Goal: Task Accomplishment & Management: Use online tool/utility

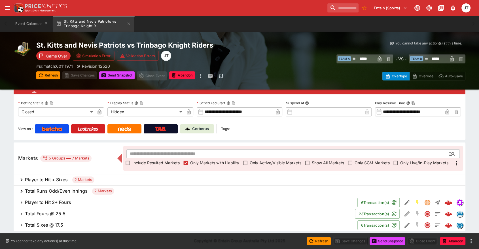
scroll to position [35, 0]
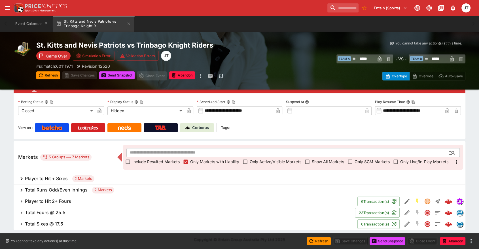
click at [44, 212] on h6 "Total Fours @ 25.5" at bounding box center [45, 213] width 41 height 6
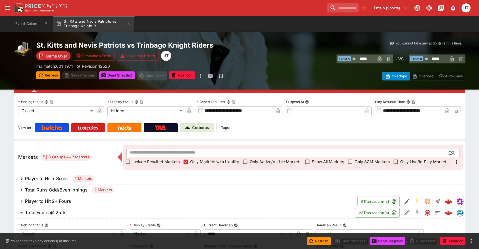
drag, startPoint x: 51, startPoint y: 212, endPoint x: 53, endPoint y: 215, distance: 2.9
click at [52, 212] on h6 "Total Fours @ 25.5" at bounding box center [45, 213] width 41 height 6
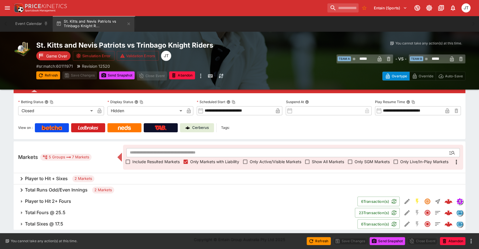
click at [54, 220] on button "Total Sixes @ 17.5" at bounding box center [186, 223] width 344 height 11
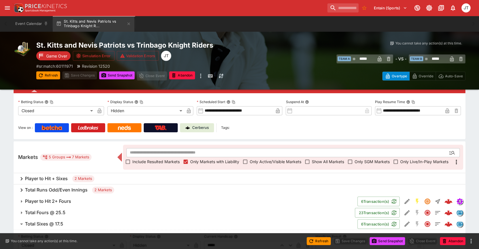
scroll to position [129, 0]
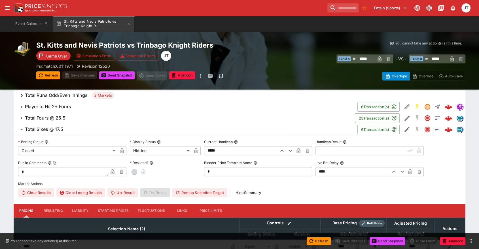
click at [334, 148] on input "text" at bounding box center [360, 150] width 90 height 9
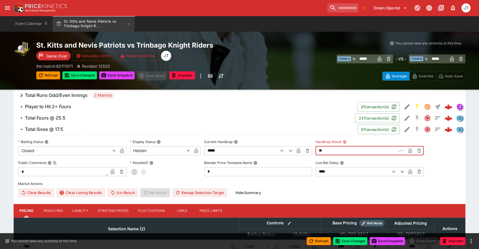
type input "*****"
click at [137, 172] on button "button" at bounding box center [134, 171] width 9 height 9
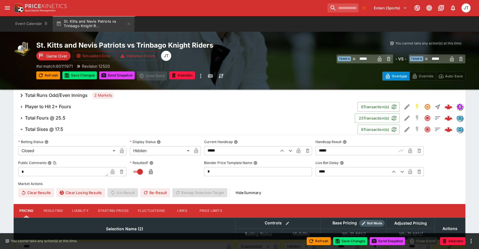
type input "*********"
type input "******"
type input "*********"
type input "******"
click at [409, 149] on icon "button" at bounding box center [410, 151] width 6 height 6
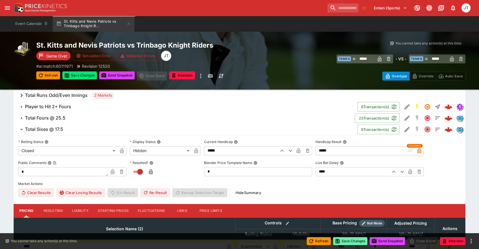
click at [356, 243] on button "Save Changes" at bounding box center [350, 241] width 35 height 8
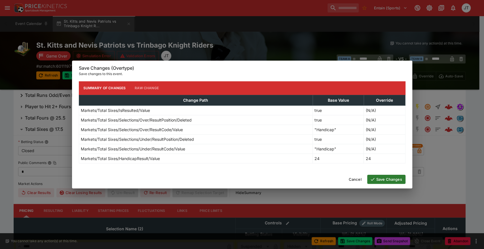
drag, startPoint x: 385, startPoint y: 174, endPoint x: 385, endPoint y: 179, distance: 5.4
click at [385, 179] on div "Cancel Save Changes" at bounding box center [242, 179] width 340 height 18
click at [385, 181] on button "Save Changes" at bounding box center [386, 179] width 38 height 9
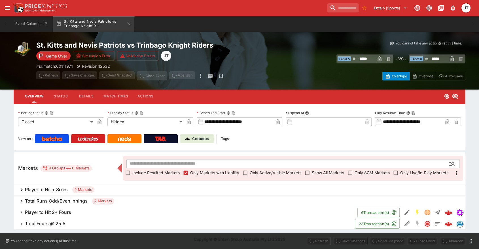
scroll to position [23, 0]
click at [63, 226] on h6 "Total Fours @ 25.5" at bounding box center [45, 224] width 41 height 6
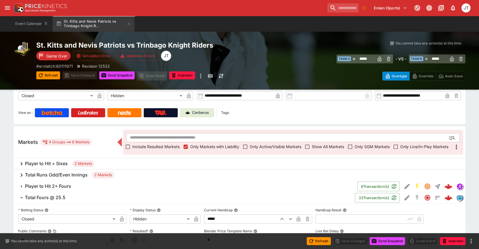
scroll to position [86, 0]
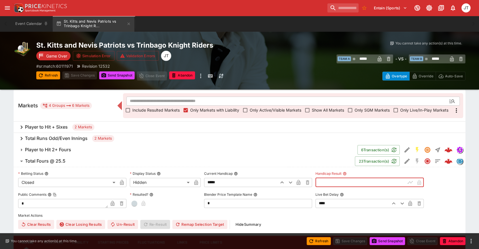
click at [362, 182] on input "text" at bounding box center [360, 182] width 90 height 9
type input "*****"
click at [410, 182] on icon "button" at bounding box center [410, 182] width 4 height 5
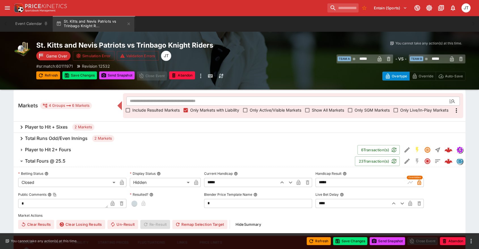
click at [136, 203] on span "button" at bounding box center [134, 204] width 6 height 6
type input "*********"
type input "******"
type input "*********"
type input "******"
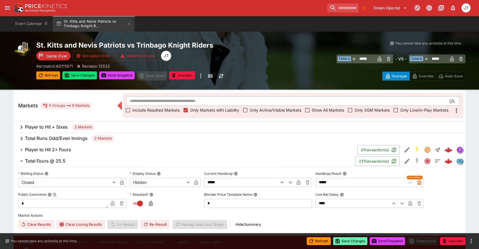
click at [353, 243] on button "Save Changes" at bounding box center [350, 241] width 35 height 8
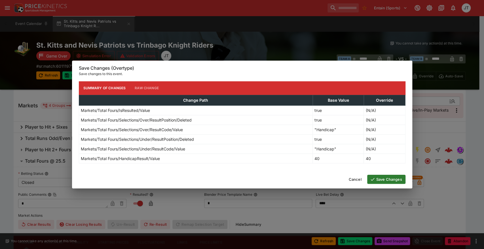
click at [391, 180] on button "Save Changes" at bounding box center [386, 179] width 38 height 9
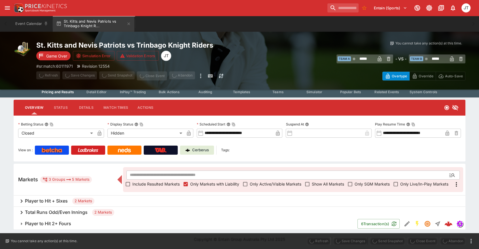
scroll to position [12, 0]
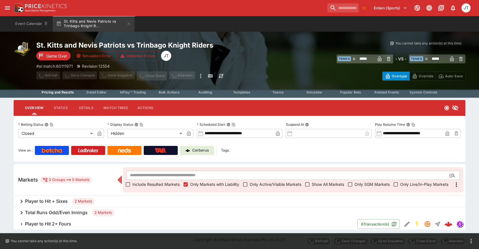
click at [49, 210] on h6 "Total Runs Odd/Even Innings" at bounding box center [56, 213] width 63 height 6
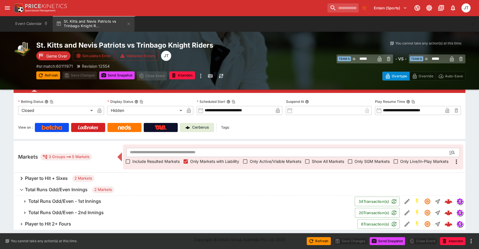
click at [86, 201] on h6 "Total Runs Odd/Even - 1st Innings" at bounding box center [64, 201] width 73 height 6
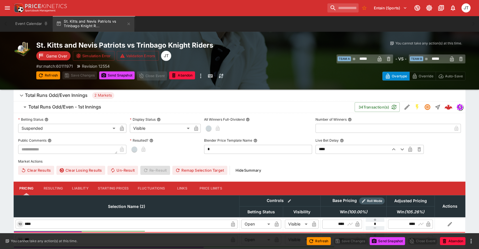
scroll to position [183, 0]
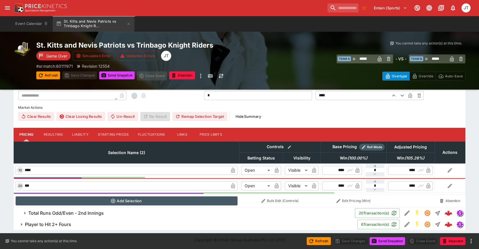
click at [52, 133] on button "Resulting" at bounding box center [53, 135] width 28 height 14
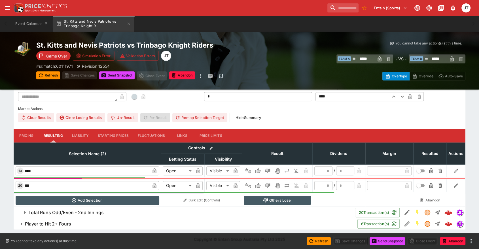
scroll to position [181, 0]
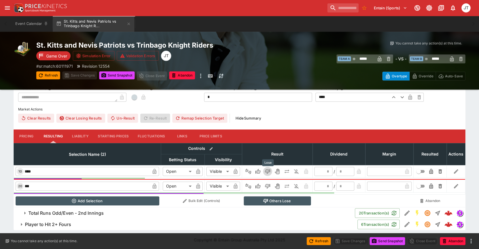
click at [269, 170] on icon "Lose" at bounding box center [268, 172] width 6 height 6
type input "*********"
type input "******"
type input "*"
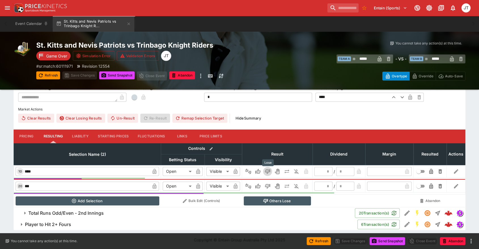
type input "*"
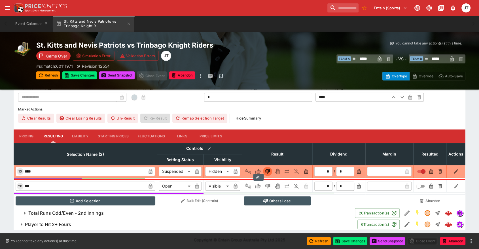
click at [258, 184] on icon "Win" at bounding box center [257, 186] width 5 height 5
type input "*********"
type input "******"
type input "*"
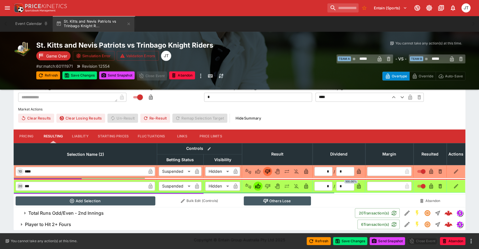
click at [101, 213] on h6 "Total Runs Odd/Even - 2nd Innings" at bounding box center [65, 213] width 75 height 6
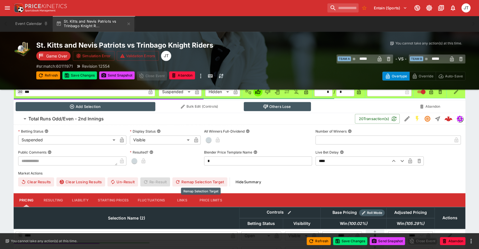
scroll to position [330, 0]
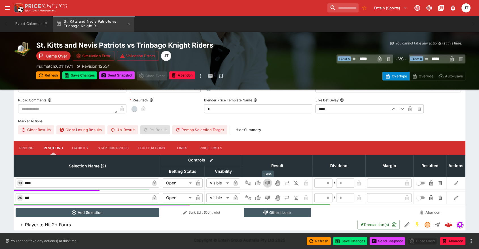
click at [268, 183] on icon "Lose" at bounding box center [267, 183] width 3 height 3
type input "*********"
type input "******"
type input "*"
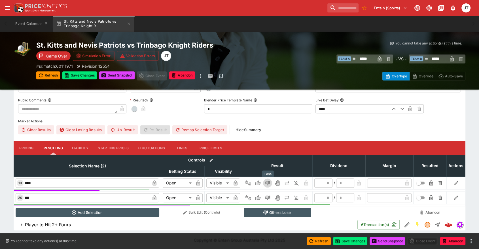
type input "*"
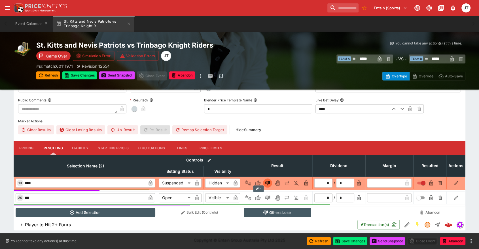
click at [256, 197] on icon "Win" at bounding box center [257, 197] width 5 height 5
type input "*********"
type input "******"
type input "*"
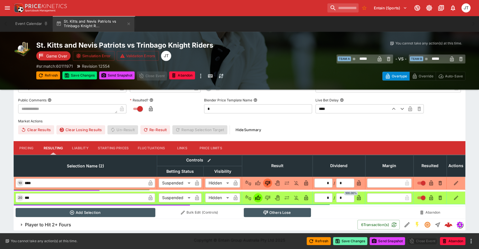
click at [351, 242] on button "Save Changes" at bounding box center [350, 241] width 35 height 8
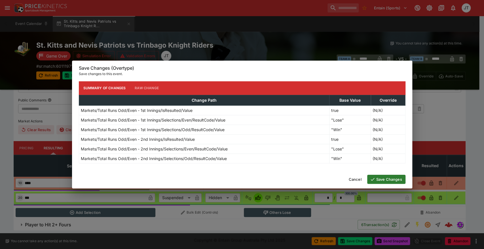
click at [380, 179] on button "Save Changes" at bounding box center [386, 179] width 38 height 9
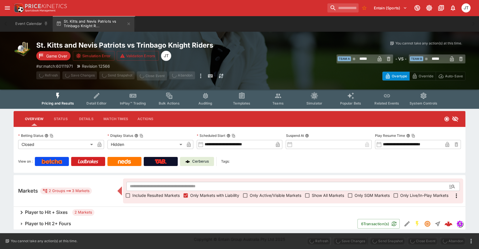
scroll to position [1, 0]
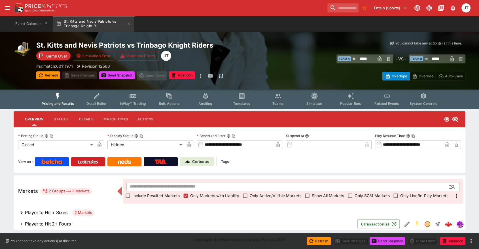
click at [48, 222] on h6 "Player to Hit 2+ Fours" at bounding box center [48, 224] width 46 height 6
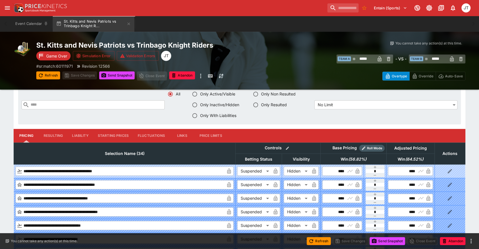
scroll to position [221, 0]
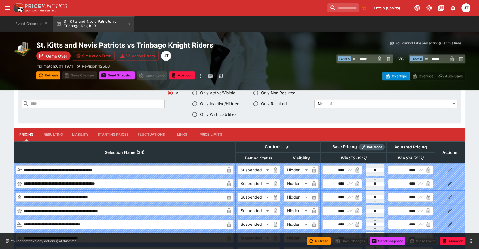
click at [52, 131] on button "Resulting" at bounding box center [53, 135] width 28 height 14
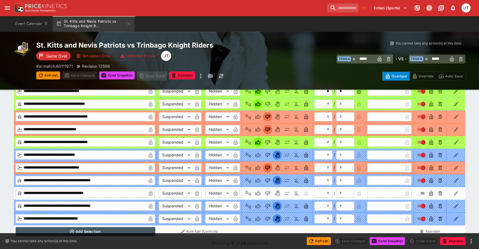
scroll to position [616, 0]
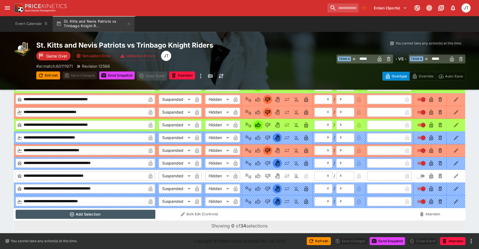
click at [269, 174] on icon "Lose" at bounding box center [267, 176] width 5 height 5
type input "*"
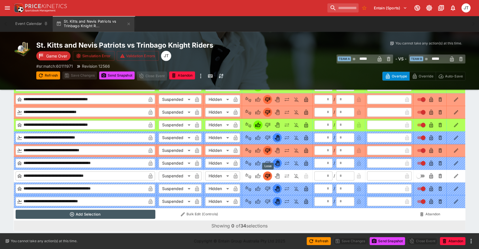
type input "*"
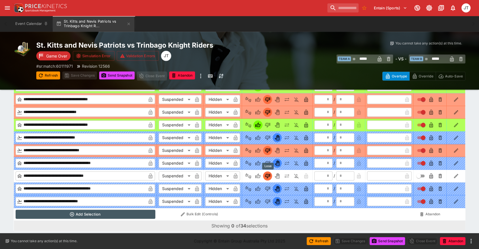
type input "*"
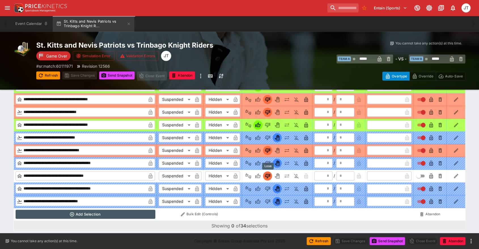
type input "*"
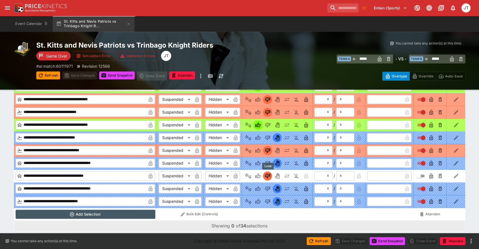
type input "*"
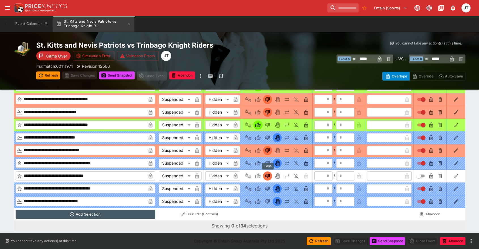
type input "*"
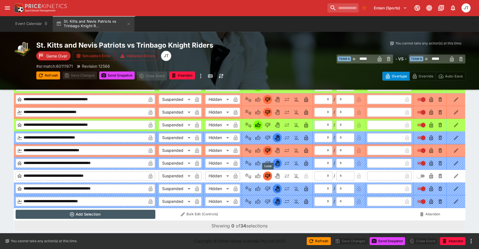
type input "*"
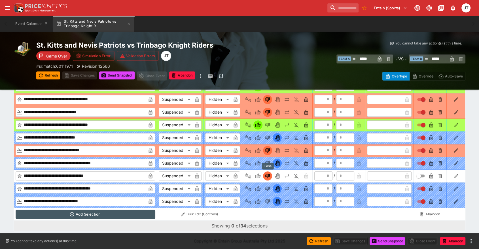
type input "*"
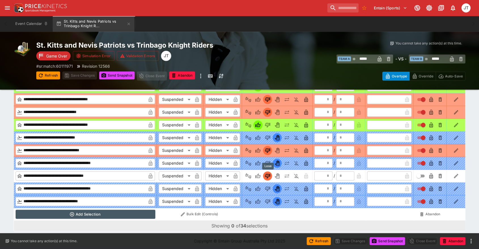
type input "*"
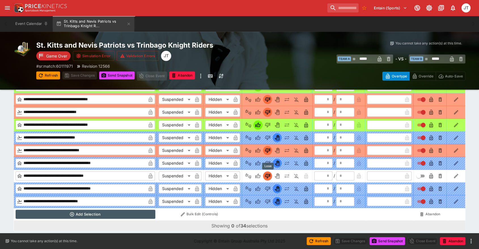
type input "*"
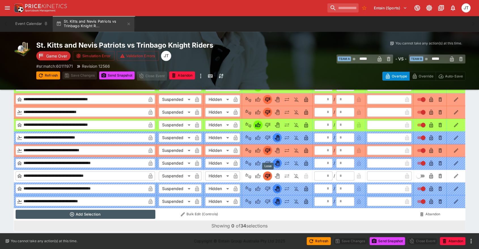
type input "*"
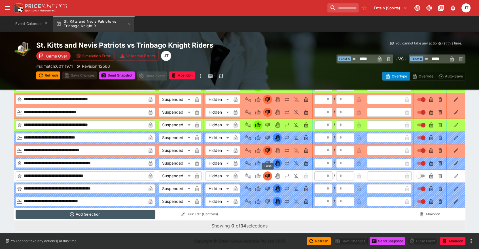
type input "*"
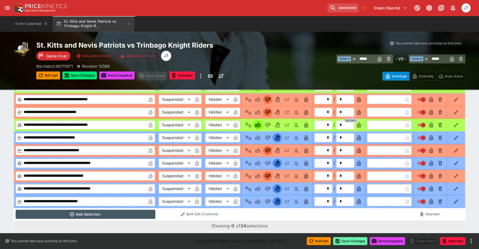
click at [353, 241] on button "Save Changes" at bounding box center [350, 241] width 35 height 8
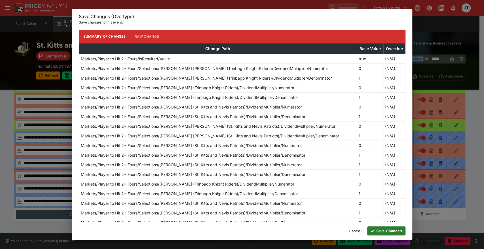
click at [386, 231] on button "Save Changes" at bounding box center [386, 230] width 38 height 9
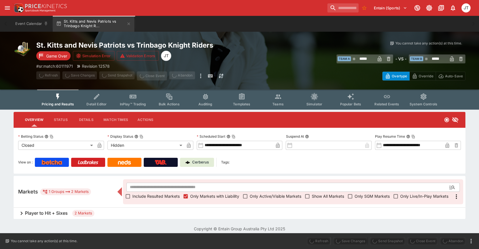
scroll to position [0, 0]
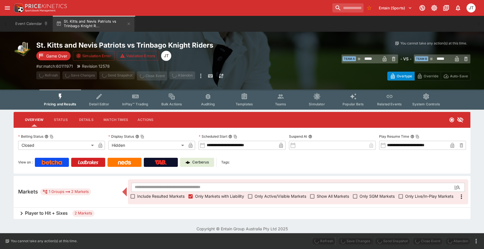
click at [41, 215] on h6 "Player to Hit + Sixes" at bounding box center [46, 213] width 43 height 6
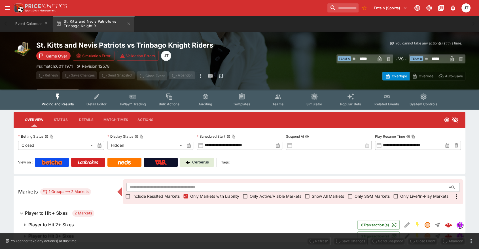
click at [52, 222] on h6 "Player to Hit 2+ Sixes" at bounding box center [51, 225] width 46 height 6
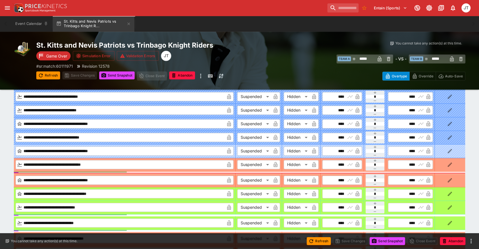
scroll to position [233, 0]
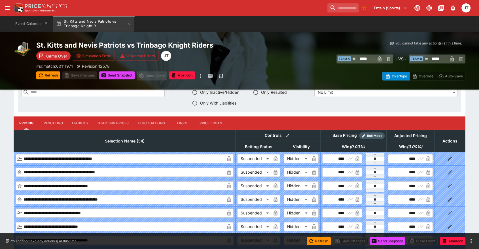
click at [57, 120] on button "Resulting" at bounding box center [53, 123] width 28 height 14
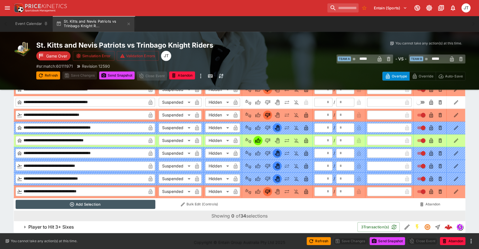
scroll to position [630, 0]
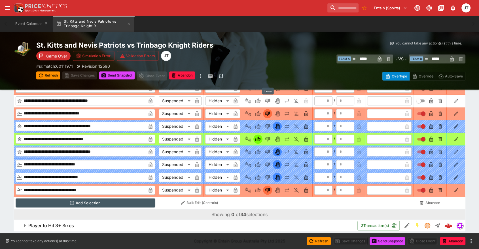
click at [268, 99] on icon "Lose" at bounding box center [267, 100] width 3 height 3
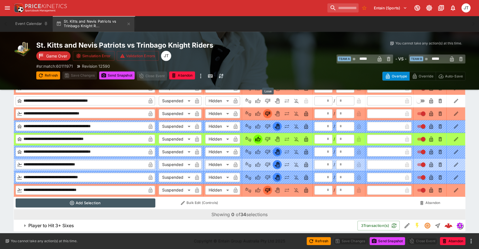
type input "*"
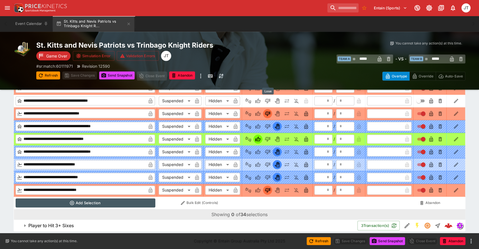
type input "*"
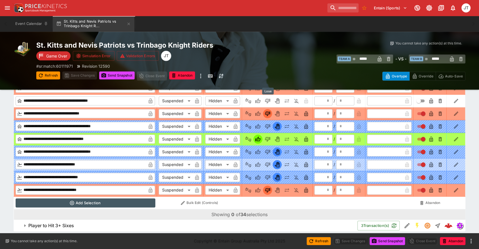
type input "*"
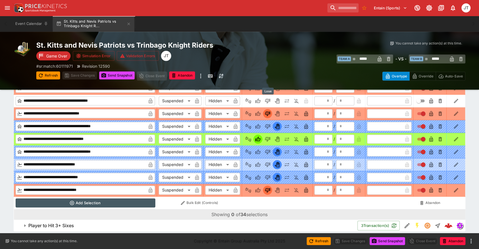
type input "*"
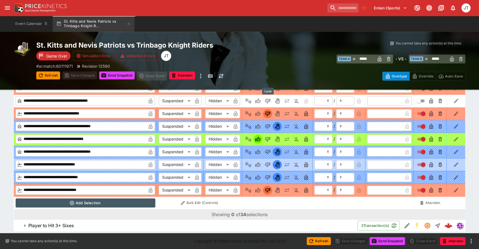
type input "*"
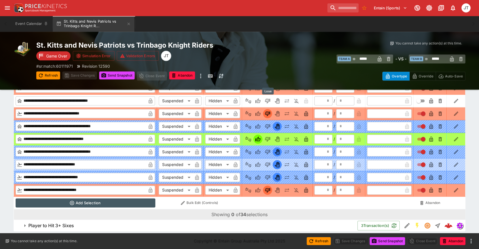
type input "*"
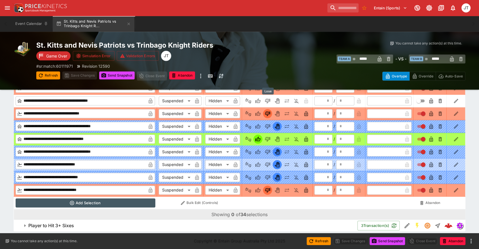
type input "*"
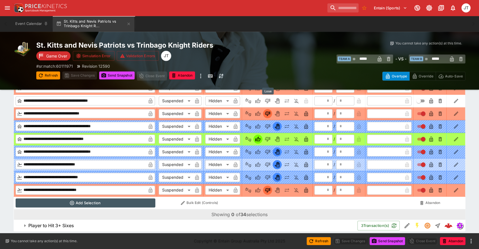
type input "*"
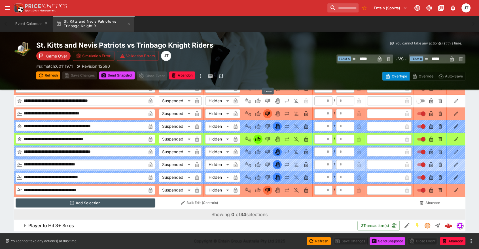
type input "*"
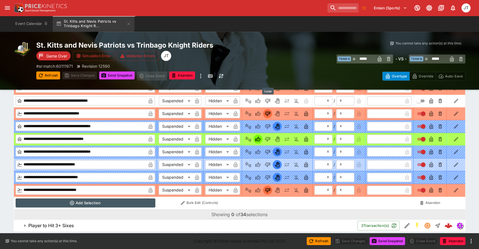
type input "*"
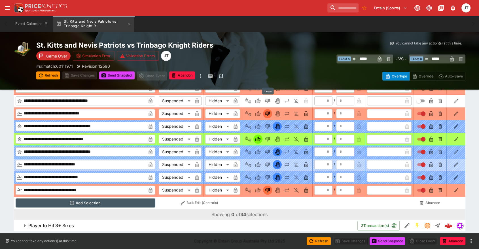
type input "*"
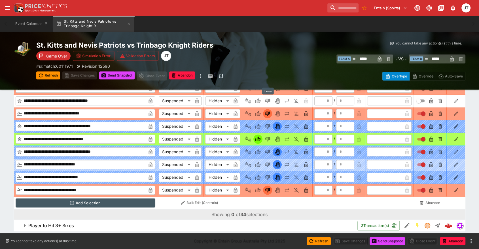
type input "*"
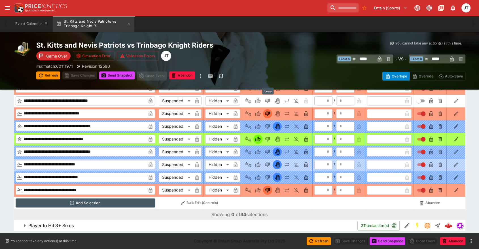
type input "*"
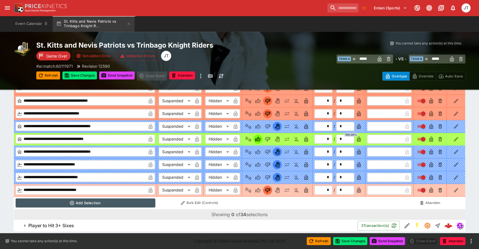
drag, startPoint x: 72, startPoint y: 222, endPoint x: 88, endPoint y: 193, distance: 32.8
click at [72, 223] on h6 "Player to Hit 3+ Sixes" at bounding box center [51, 226] width 46 height 6
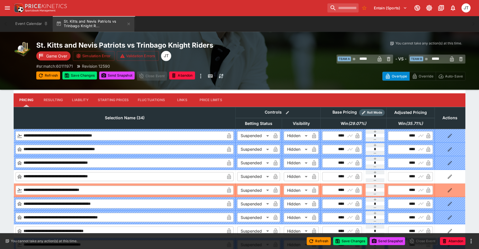
scroll to position [787, 0]
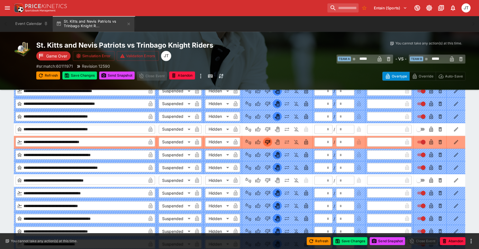
scroll to position [945, 0]
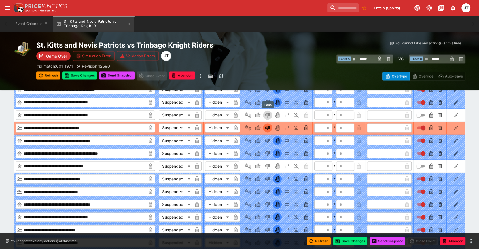
click at [268, 113] on icon "Lose" at bounding box center [267, 114] width 3 height 3
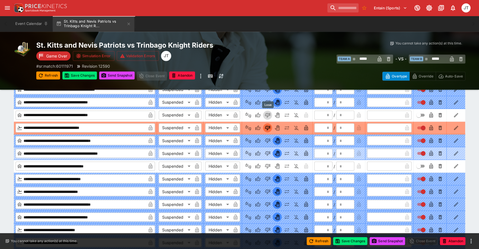
type input "*"
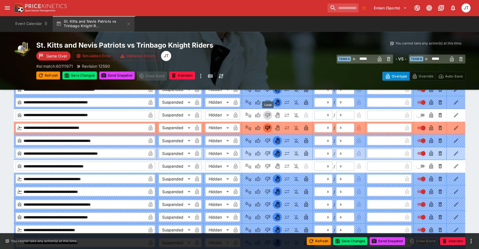
type input "*"
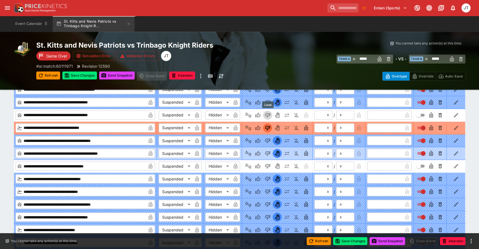
type input "*"
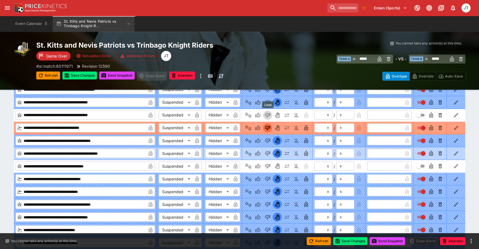
type input "*"
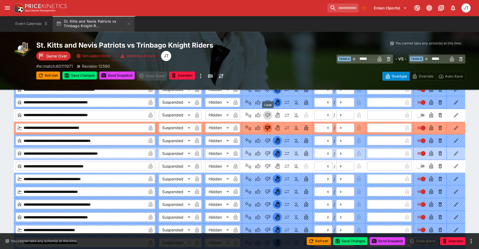
type input "*"
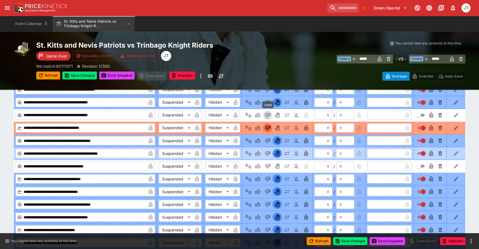
type input "*"
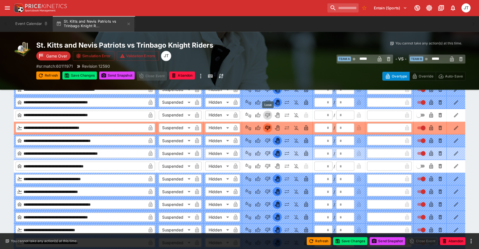
type input "*"
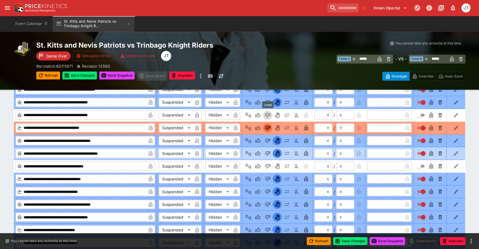
type input "*"
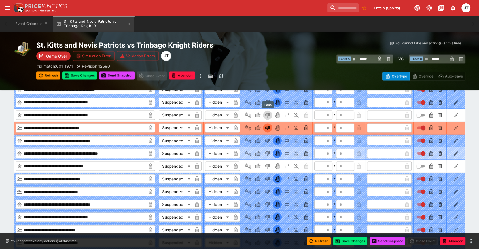
type input "*"
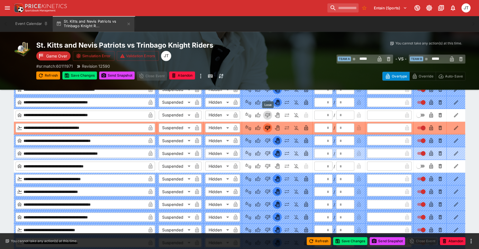
type input "*"
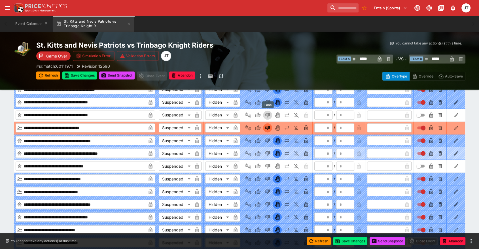
type input "*"
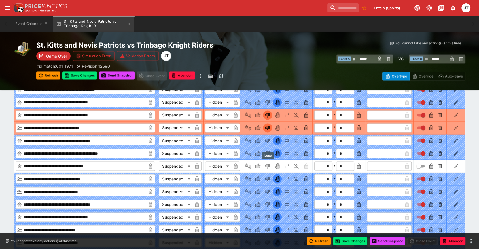
click at [266, 164] on icon "Lose" at bounding box center [267, 166] width 5 height 5
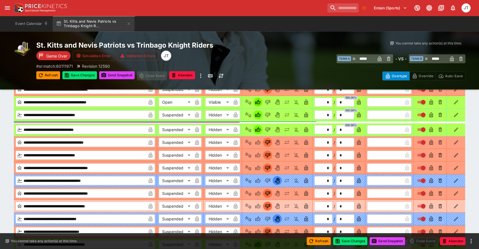
scroll to position [1243, 0]
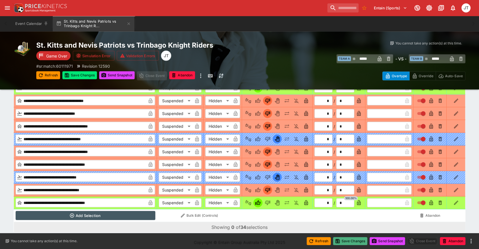
click at [358, 242] on button "Save Changes" at bounding box center [350, 241] width 35 height 8
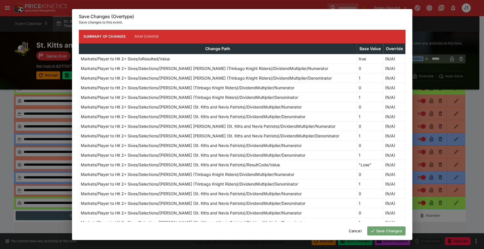
click at [381, 230] on button "Save Changes" at bounding box center [386, 230] width 38 height 9
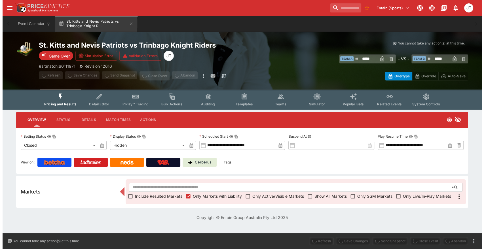
scroll to position [0, 0]
